Goal: Transaction & Acquisition: Purchase product/service

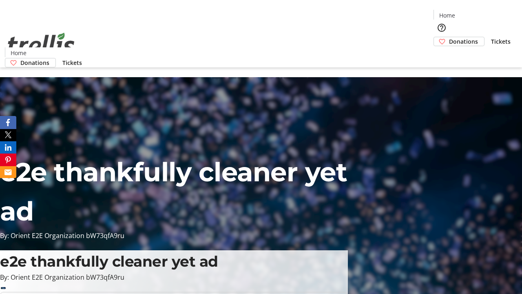
click at [449, 37] on span "Donations" at bounding box center [463, 41] width 29 height 9
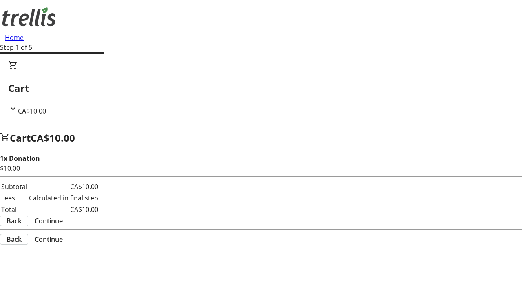
select select "CA"
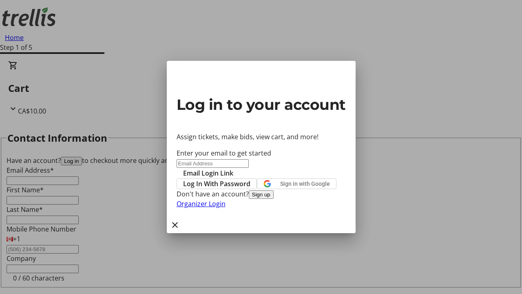
click at [251, 179] on span "Log In With Password" at bounding box center [216, 184] width 67 height 10
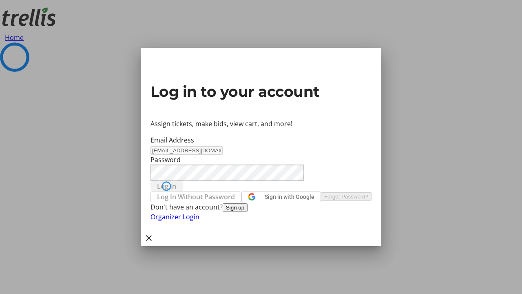
scroll to position [109, 0]
